Goal: Transaction & Acquisition: Purchase product/service

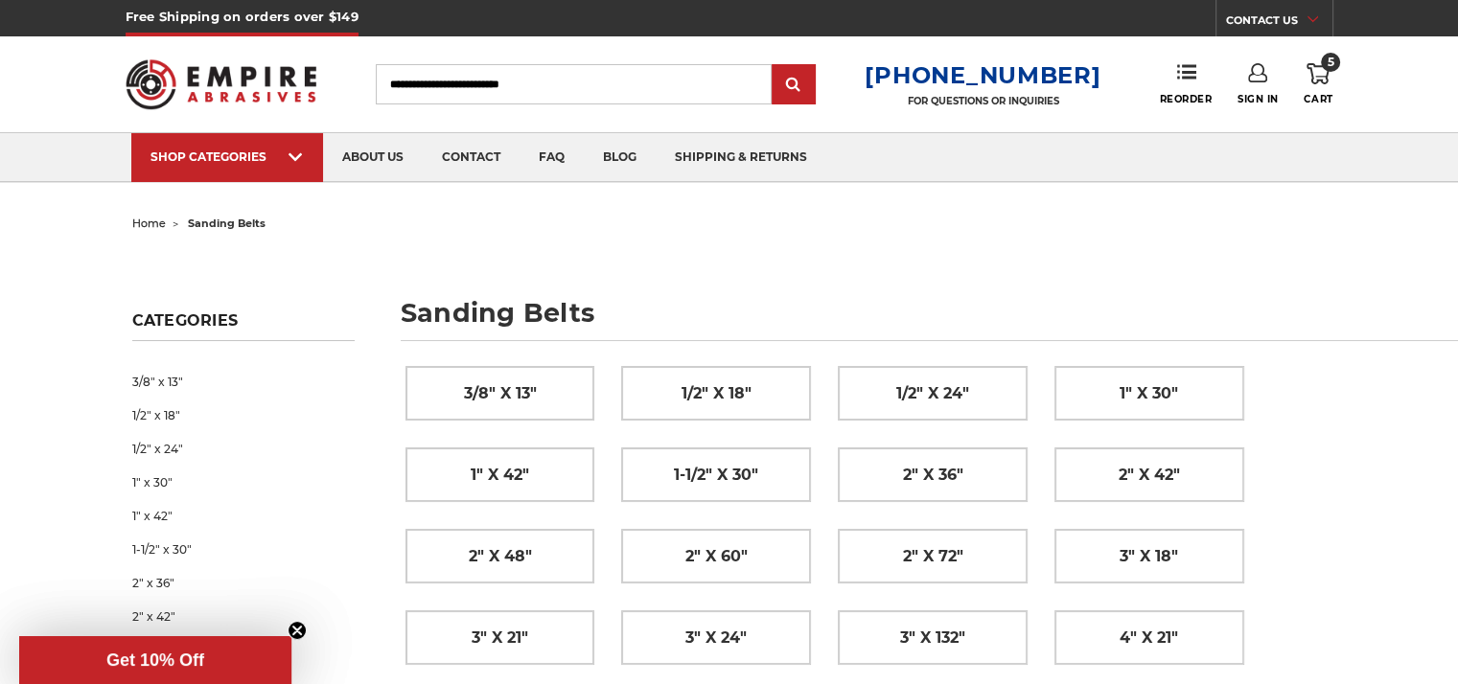
click at [1319, 76] on use at bounding box center [1317, 73] width 23 height 21
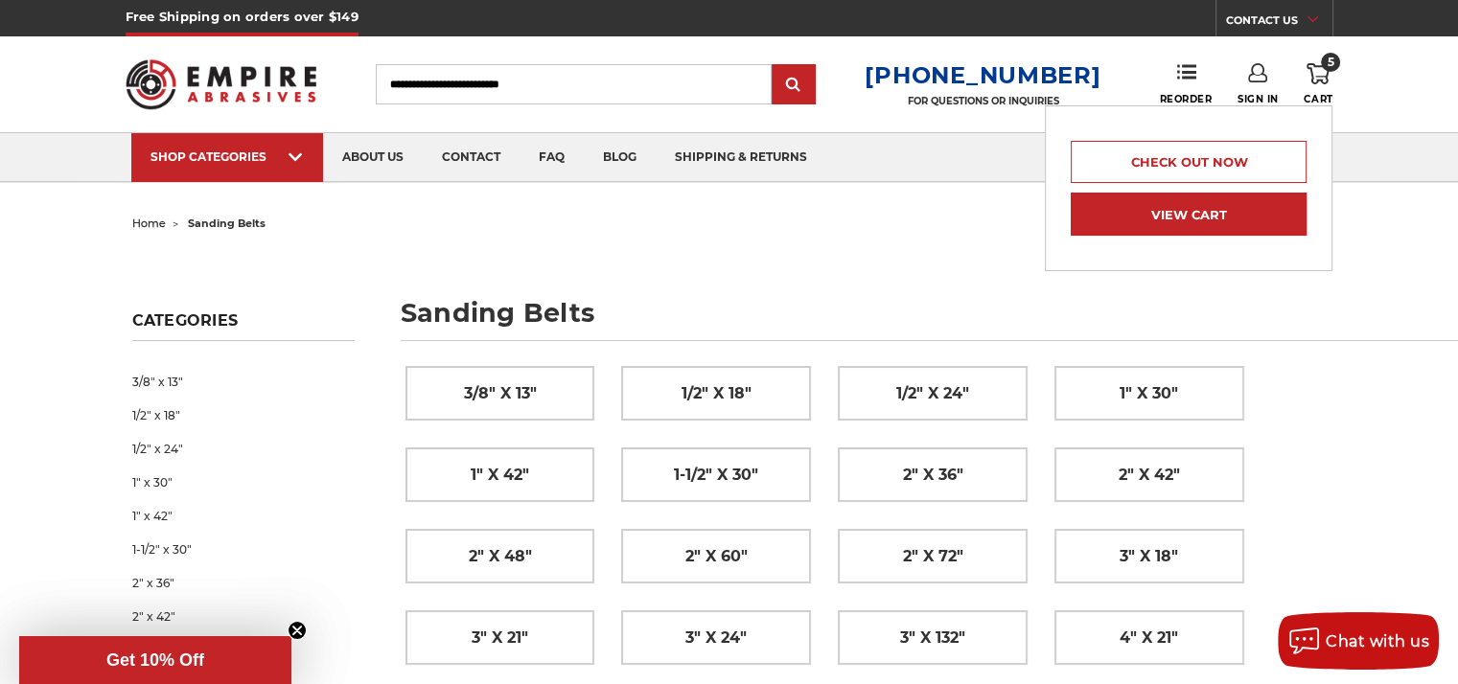
click at [1149, 212] on link "View Cart" at bounding box center [1188, 214] width 236 height 43
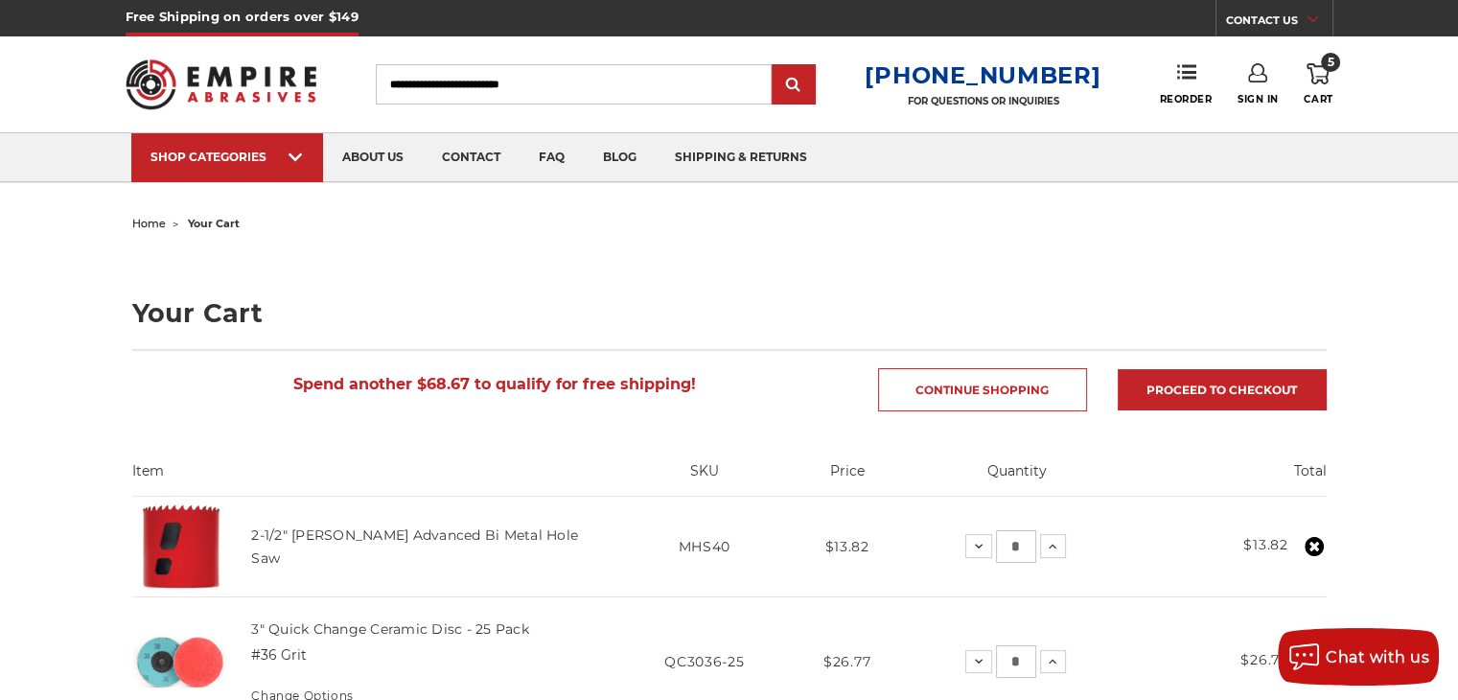
click at [250, 78] on img at bounding box center [222, 84] width 192 height 75
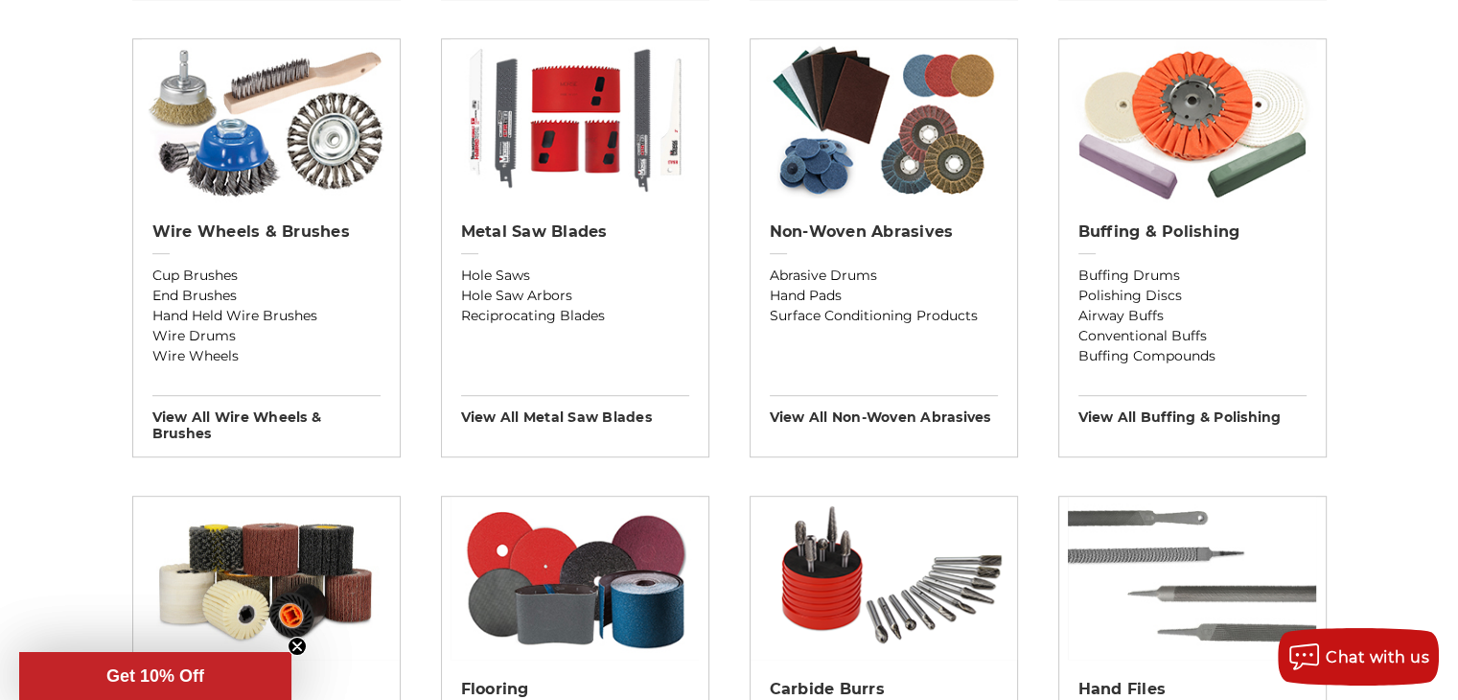
scroll to position [1054, 0]
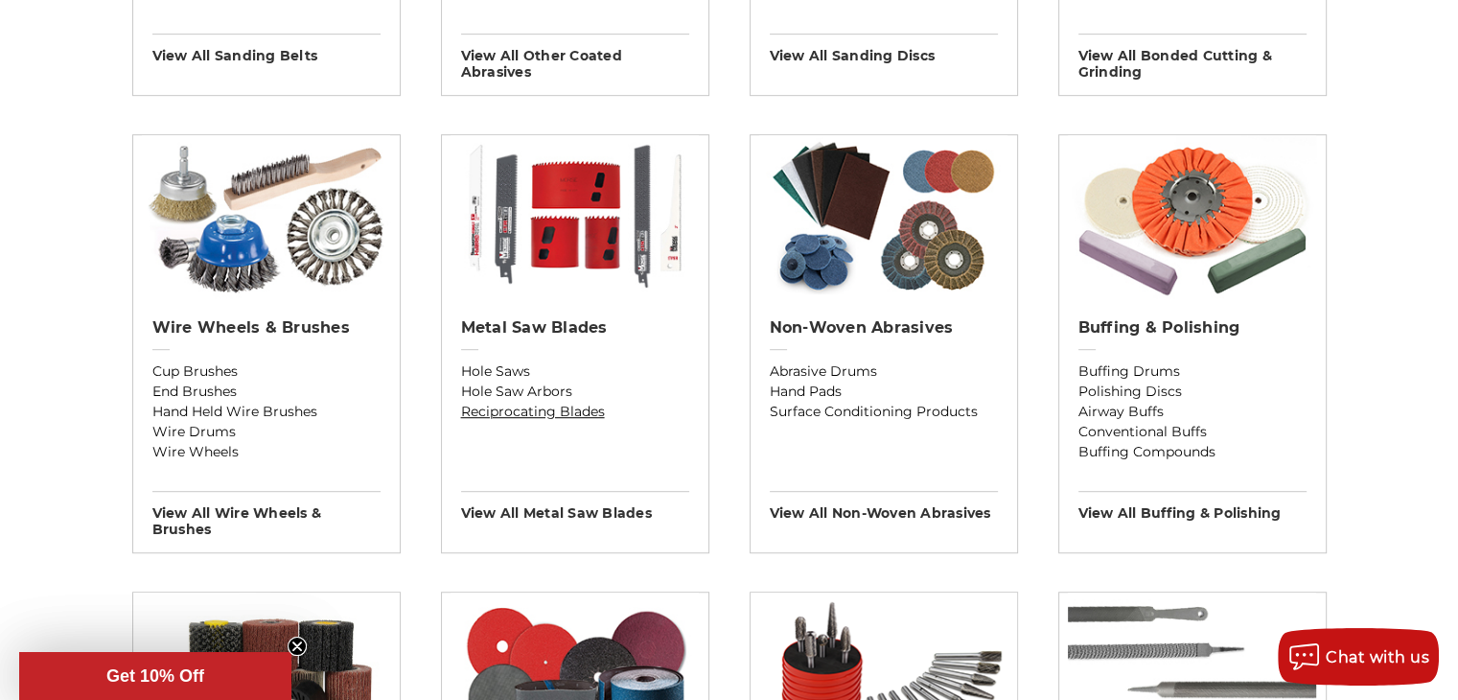
click at [517, 414] on link "Reciprocating Blades" at bounding box center [575, 412] width 228 height 20
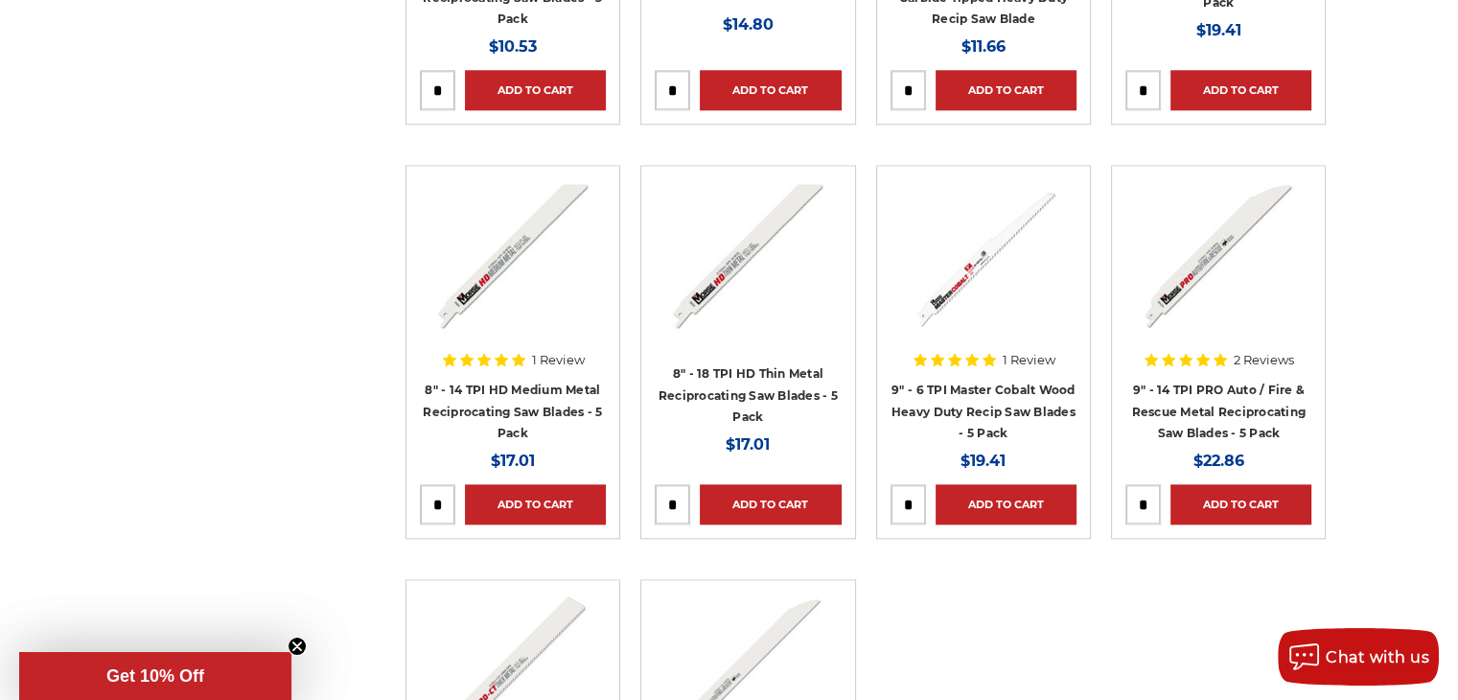
scroll to position [1821, 0]
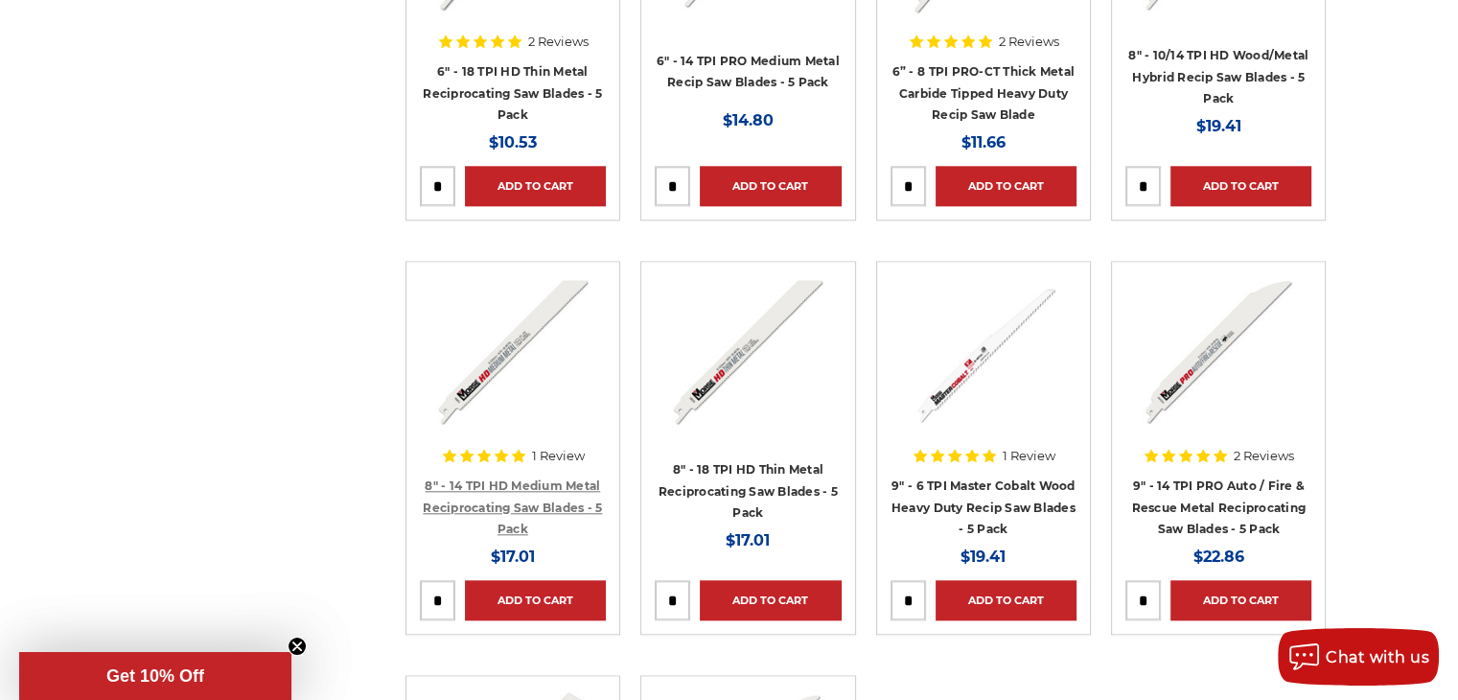
click at [563, 506] on link "8" - 14 TPI HD Medium Metal Reciprocating Saw Blades - 5 Pack" at bounding box center [512, 506] width 179 height 57
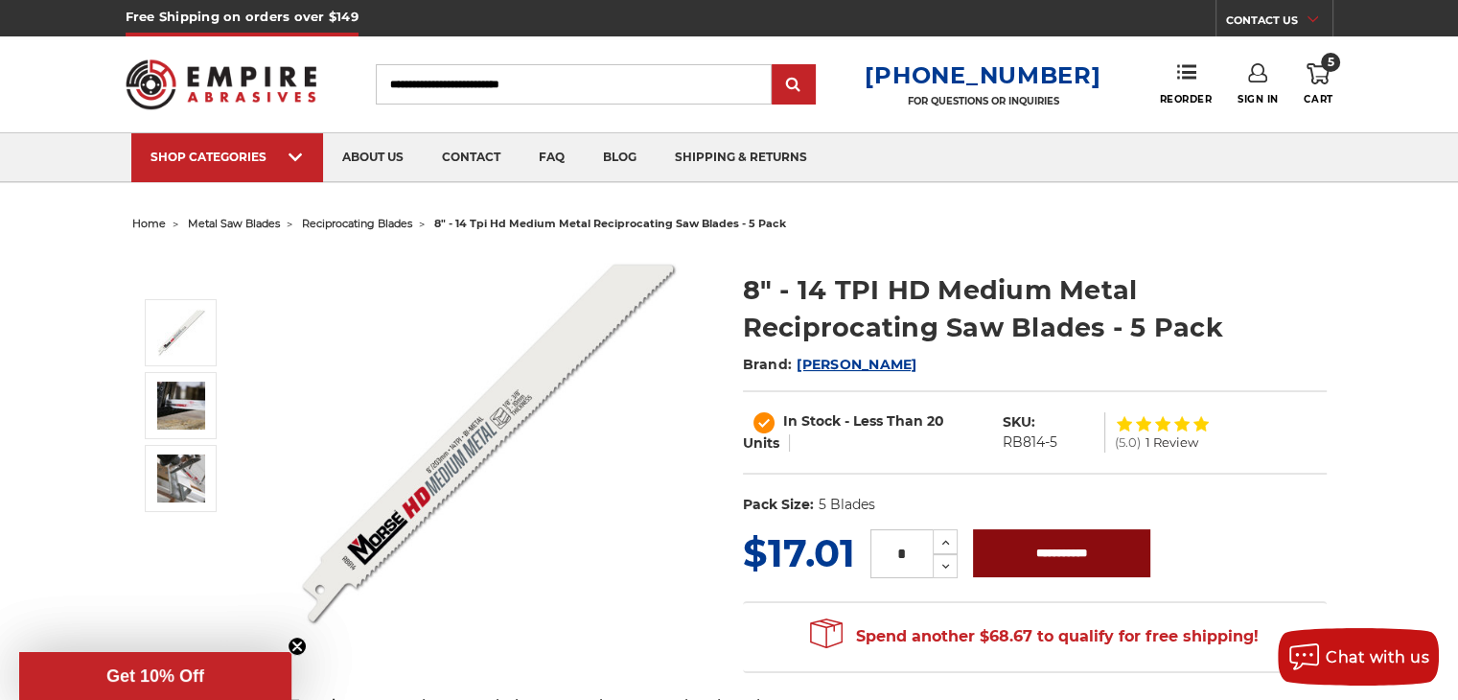
click at [1031, 518] on dl "UPC: Pack Size: 5 Blades" at bounding box center [1035, 505] width 584 height 40
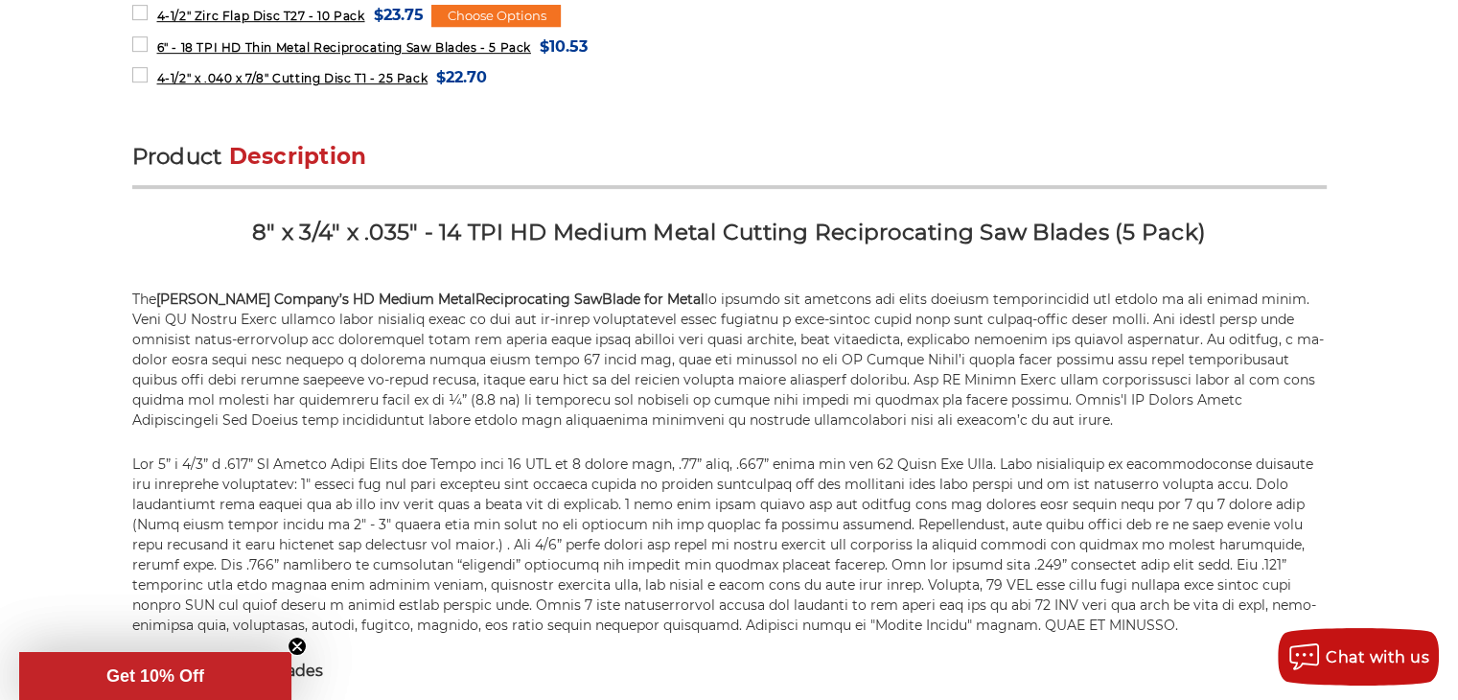
scroll to position [1054, 0]
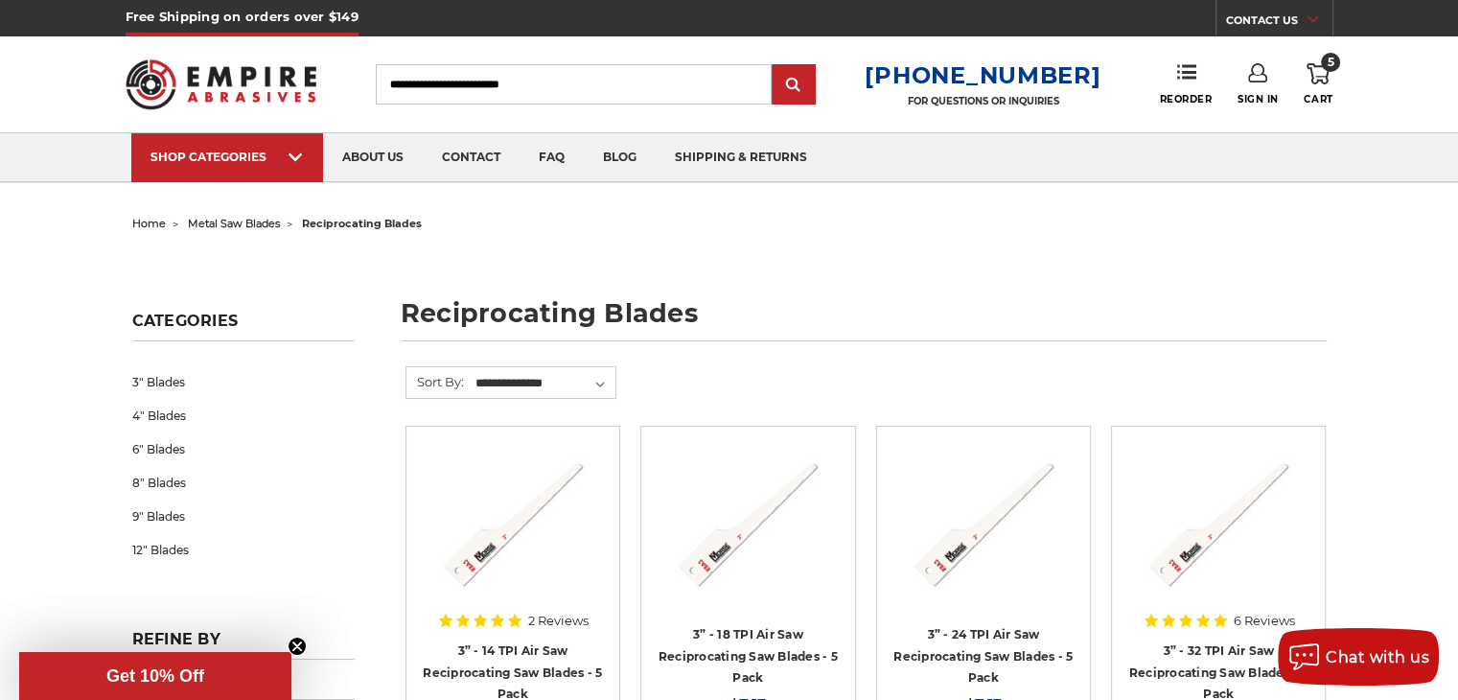
click at [221, 96] on img at bounding box center [222, 84] width 192 height 75
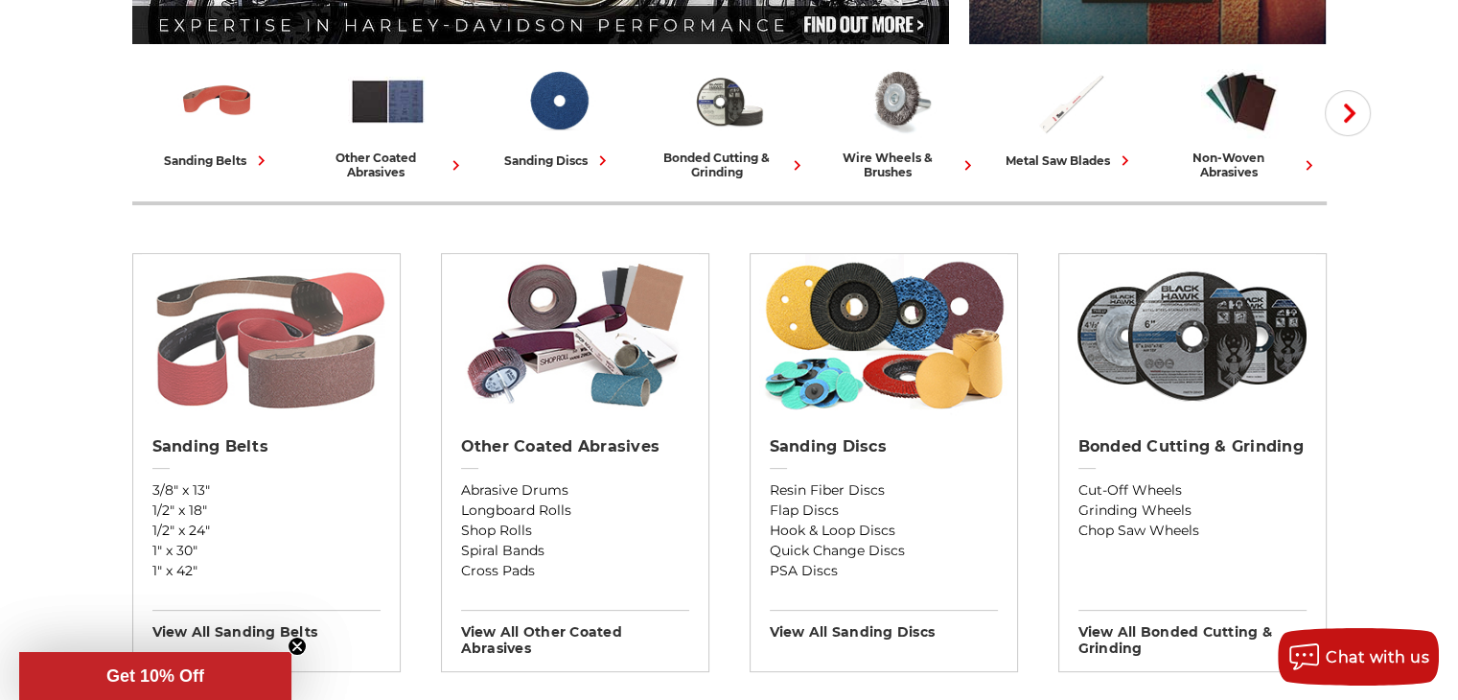
scroll to position [479, 0]
